Goal: Navigation & Orientation: Find specific page/section

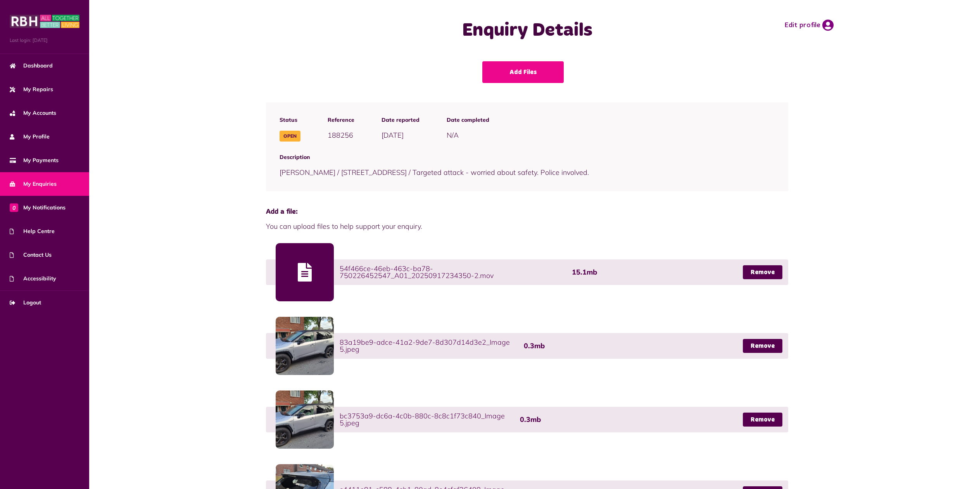
scroll to position [599, 0]
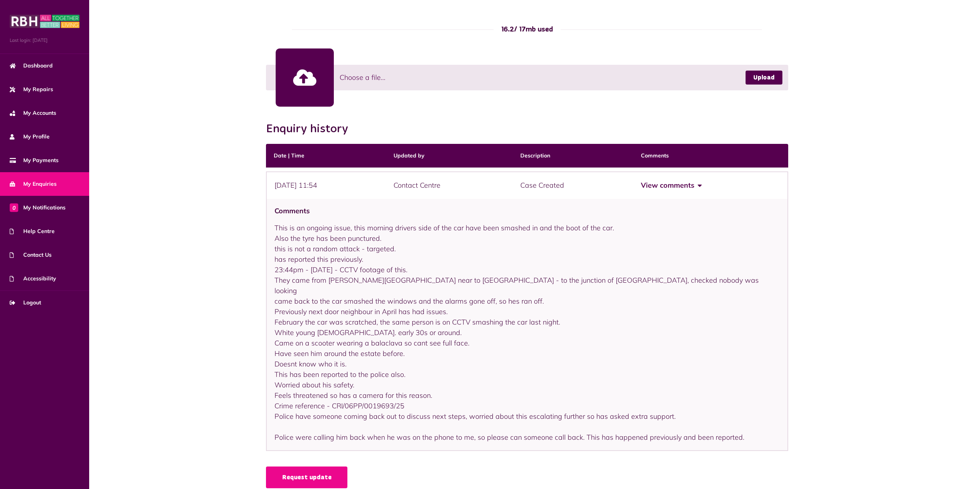
click at [38, 182] on span "My Enquiries" at bounding box center [33, 184] width 47 height 8
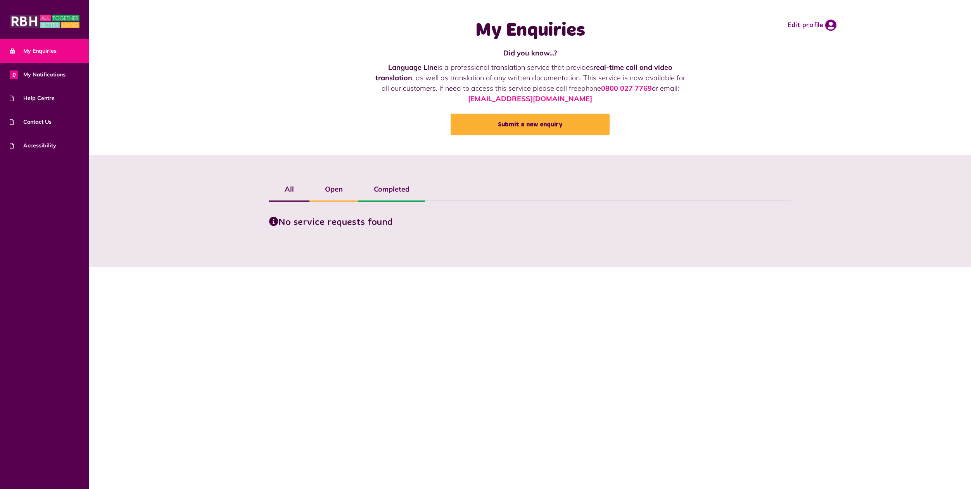
click at [335, 190] on label "Open" at bounding box center [334, 189] width 49 height 22
click at [37, 23] on img at bounding box center [45, 22] width 70 height 16
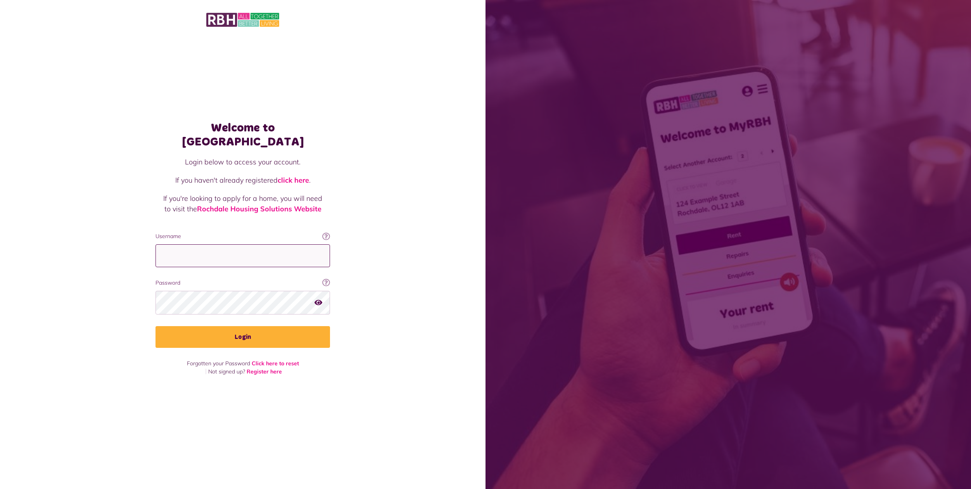
click at [176, 249] on input "Username" at bounding box center [243, 255] width 175 height 23
type input "**********"
click at [317, 299] on icon "button" at bounding box center [319, 302] width 8 height 7
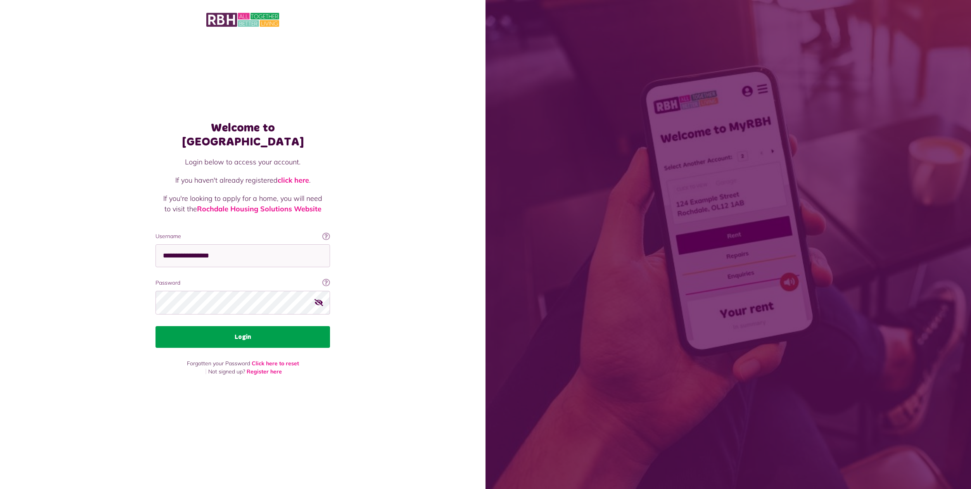
click at [239, 327] on button "Login" at bounding box center [243, 337] width 175 height 22
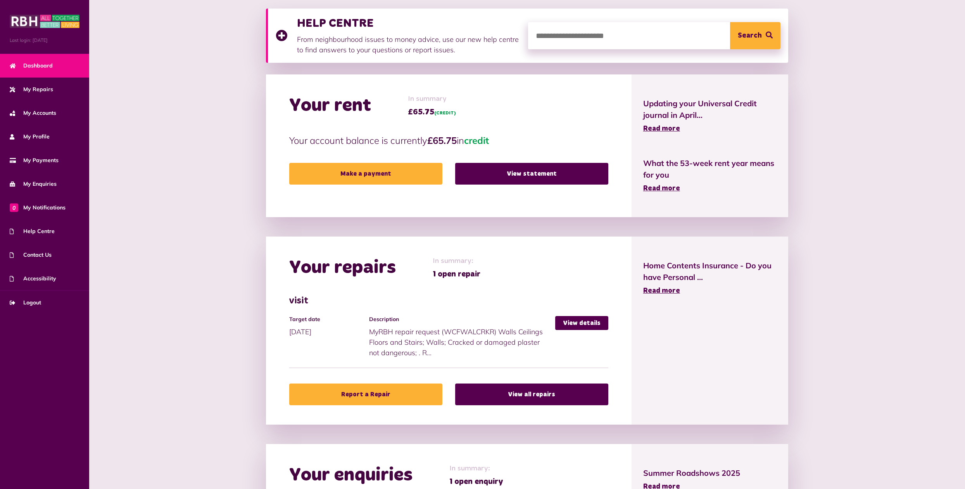
scroll to position [112, 0]
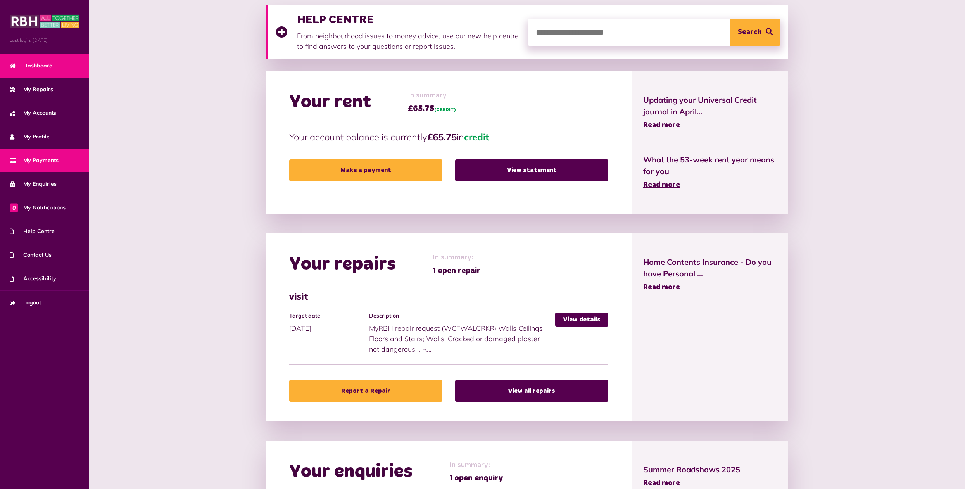
click at [38, 159] on span "My Payments" at bounding box center [34, 160] width 49 height 8
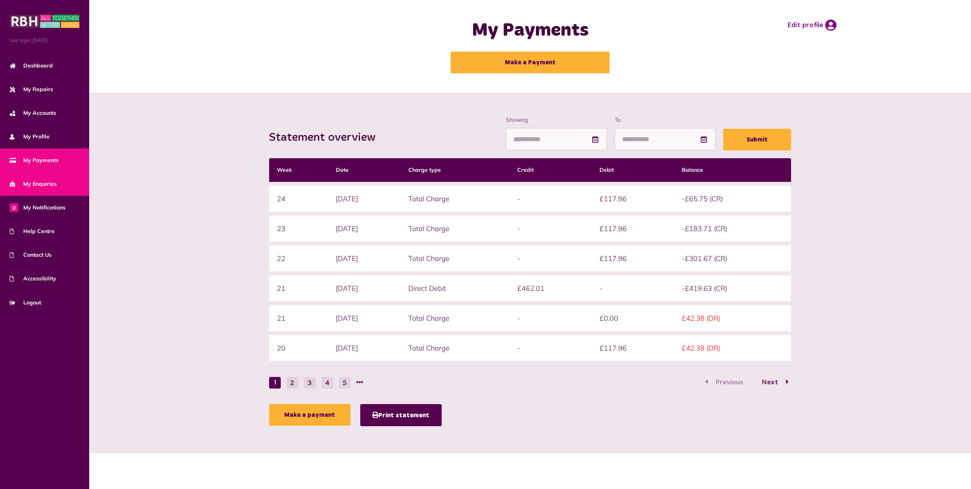
click at [35, 183] on span "My Enquiries" at bounding box center [33, 184] width 47 height 8
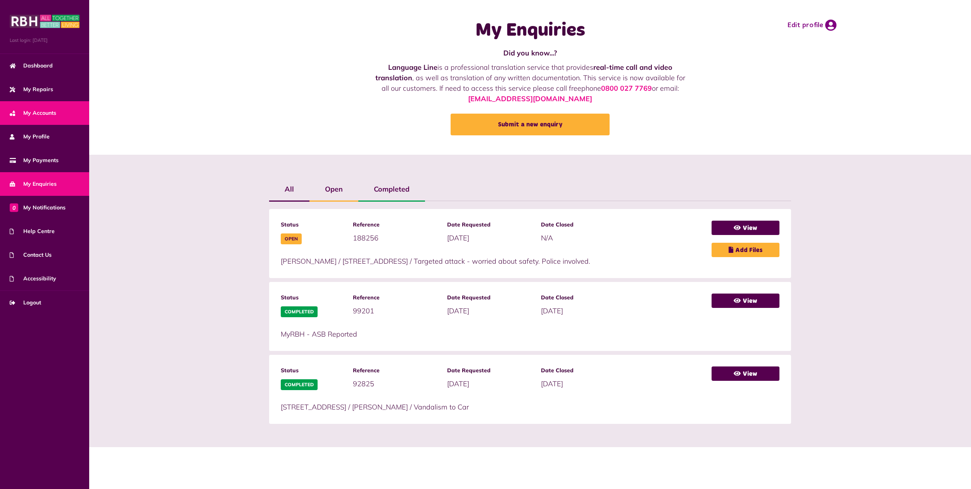
click at [38, 111] on span "My Accounts" at bounding box center [33, 113] width 47 height 8
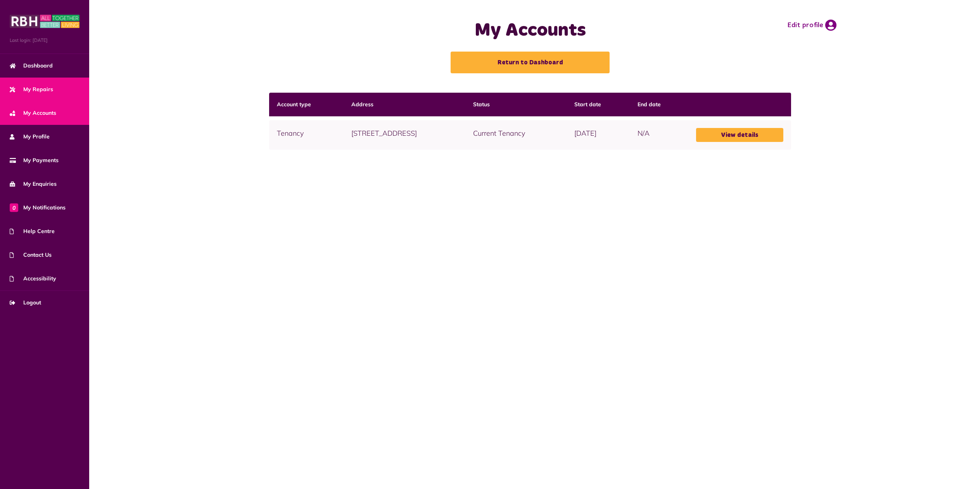
click at [36, 87] on span "My Repairs" at bounding box center [31, 89] width 43 height 8
